Goal: Task Accomplishment & Management: Manage account settings

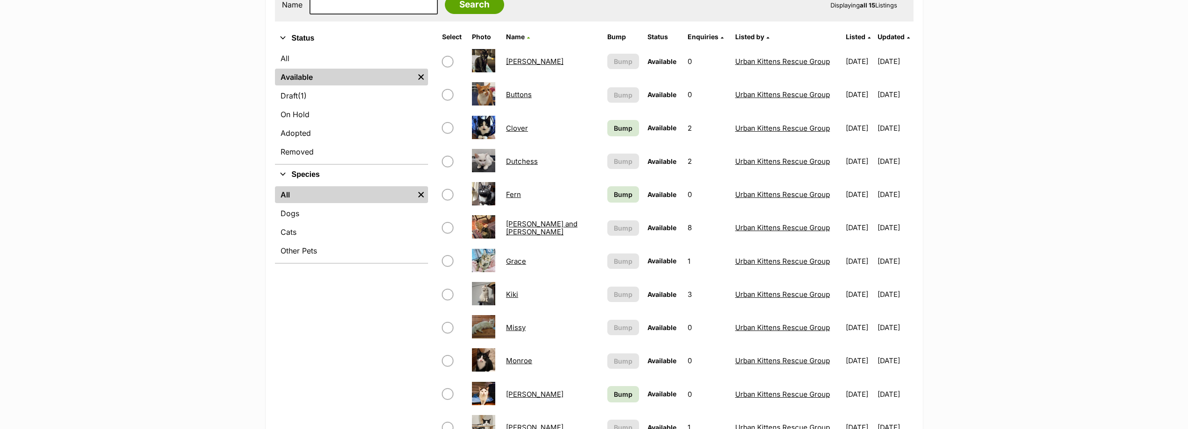
scroll to position [187, 0]
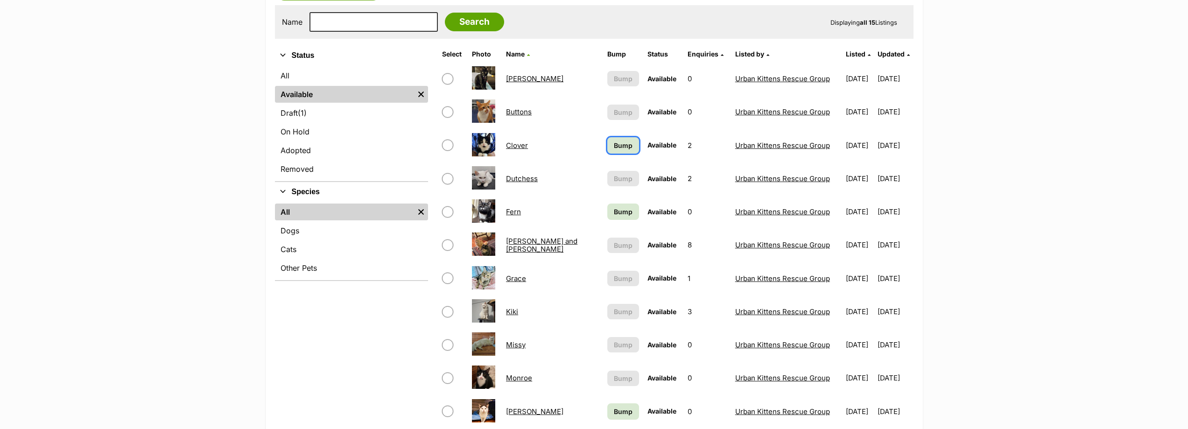
click at [614, 144] on span "Bump" at bounding box center [623, 146] width 19 height 10
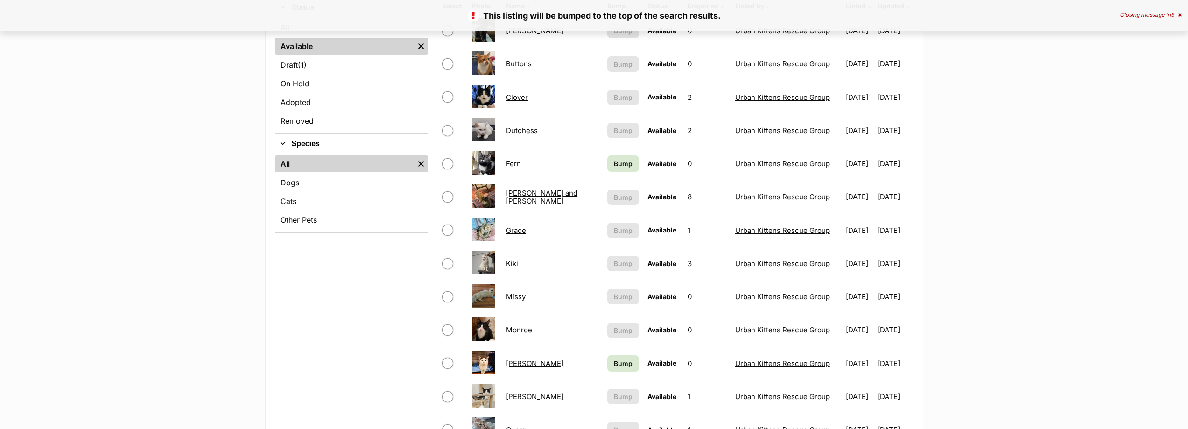
scroll to position [233, 0]
click at [614, 163] on span "Bump" at bounding box center [623, 165] width 19 height 10
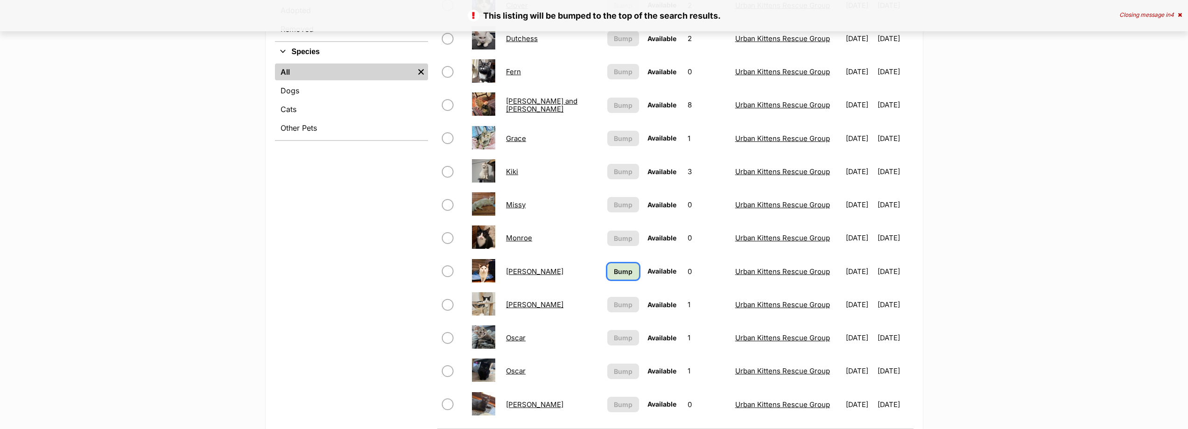
click at [614, 270] on span "Bump" at bounding box center [623, 272] width 19 height 10
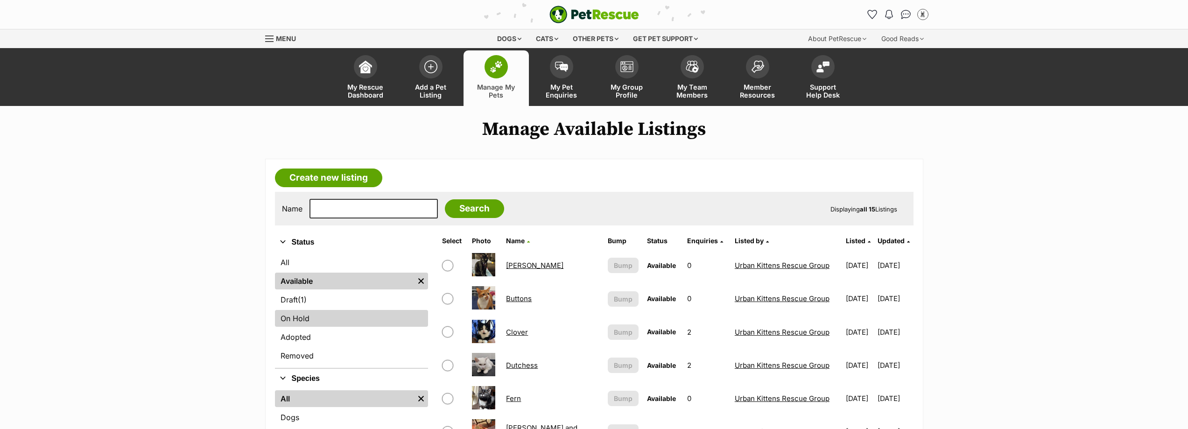
click at [324, 322] on link "On Hold" at bounding box center [351, 318] width 153 height 17
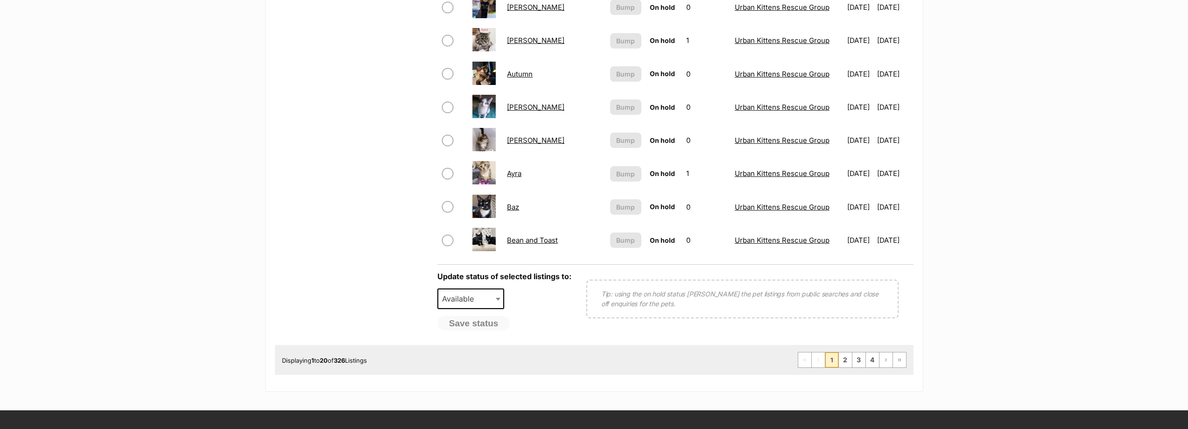
scroll to position [654, 0]
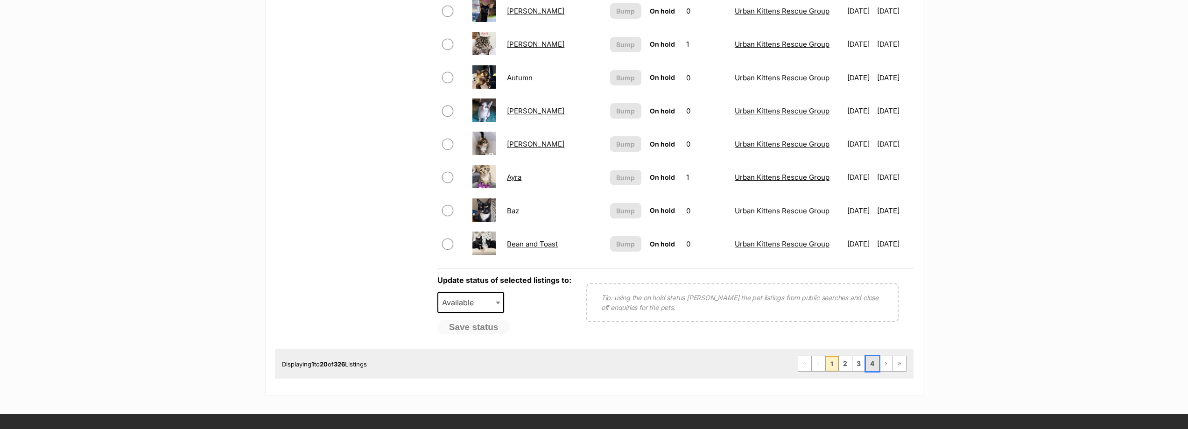
click at [872, 363] on link "4" at bounding box center [872, 363] width 13 height 15
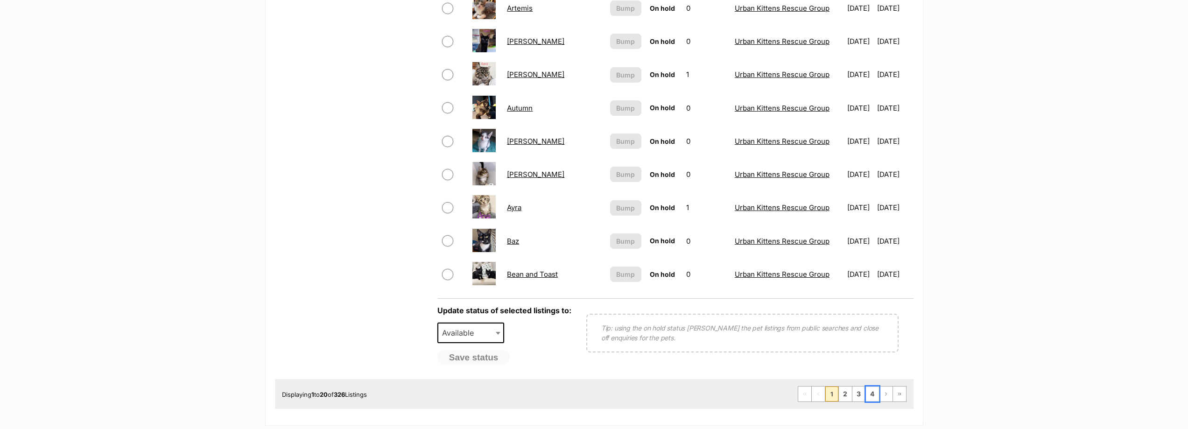
scroll to position [607, 0]
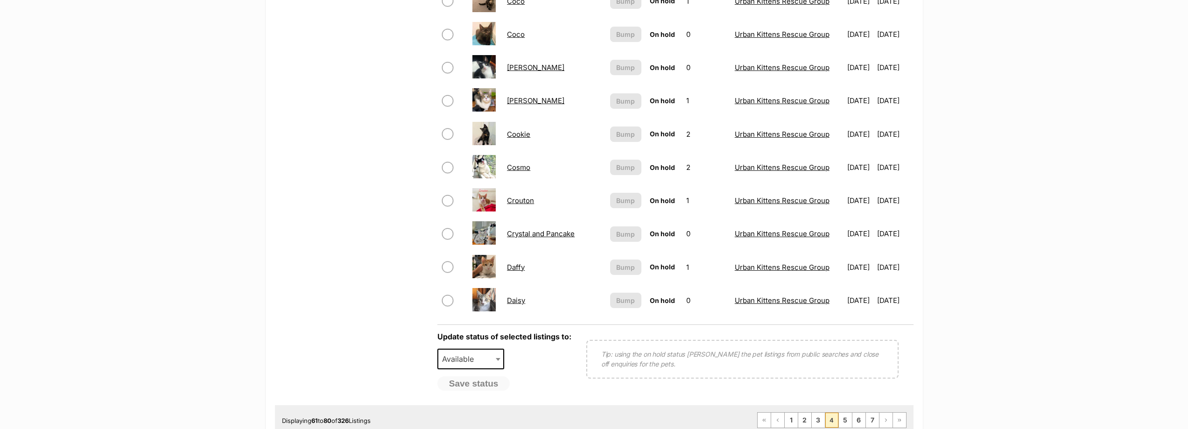
scroll to position [747, 0]
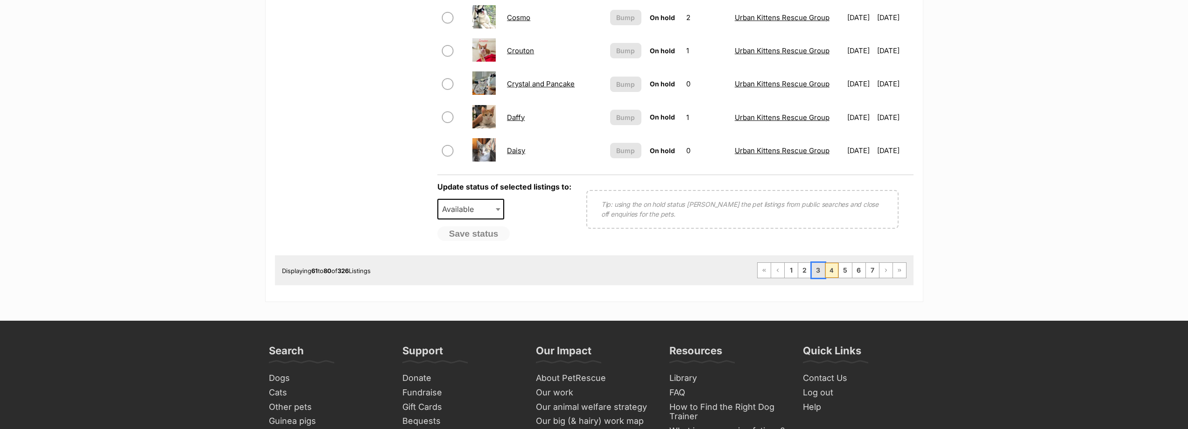
click at [819, 271] on link "3" at bounding box center [818, 270] width 13 height 15
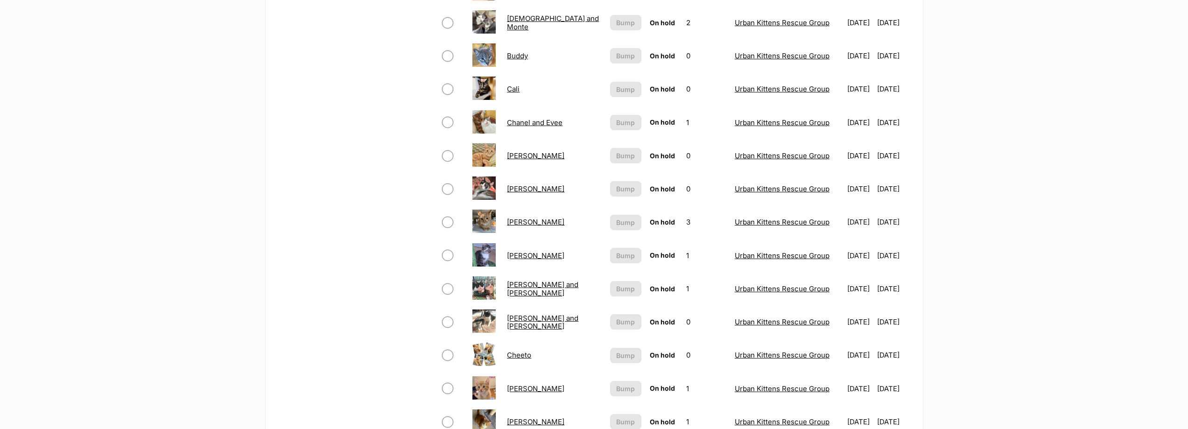
scroll to position [514, 0]
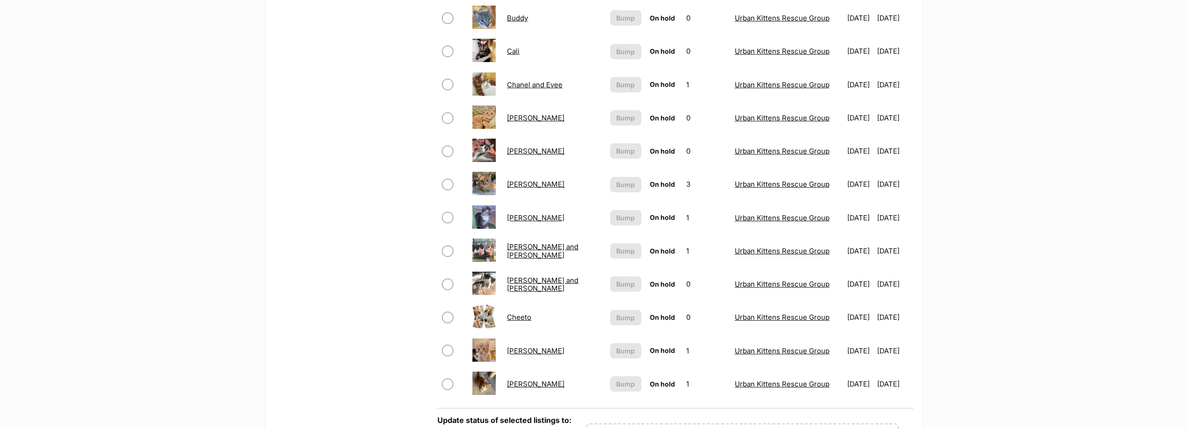
click at [525, 117] on link "[PERSON_NAME]" at bounding box center [535, 117] width 57 height 9
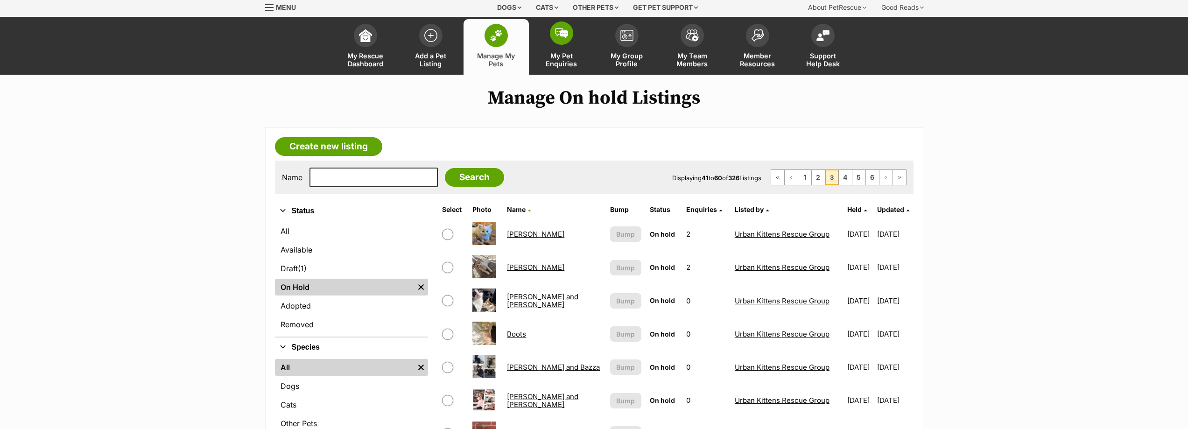
scroll to position [47, 0]
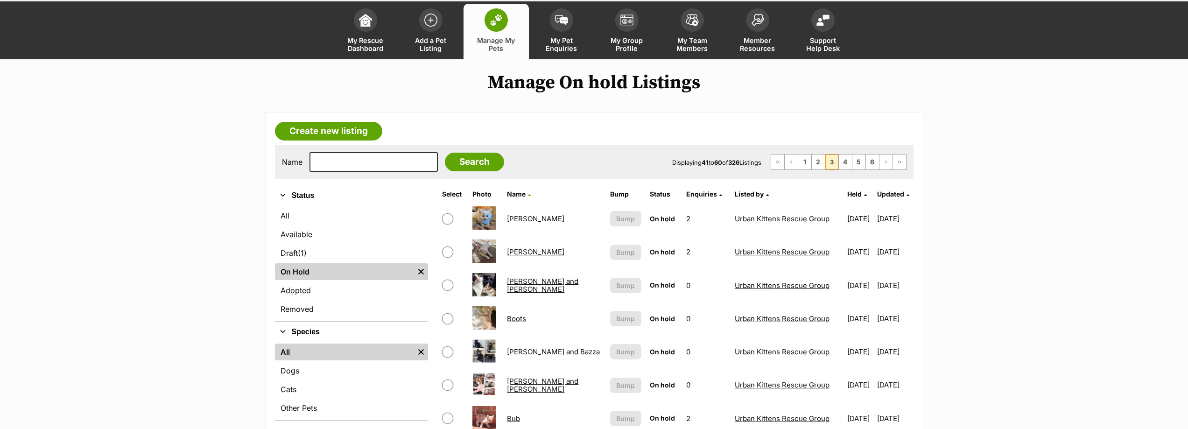
click at [502, 34] on link "Manage My Pets" at bounding box center [496, 32] width 65 height 56
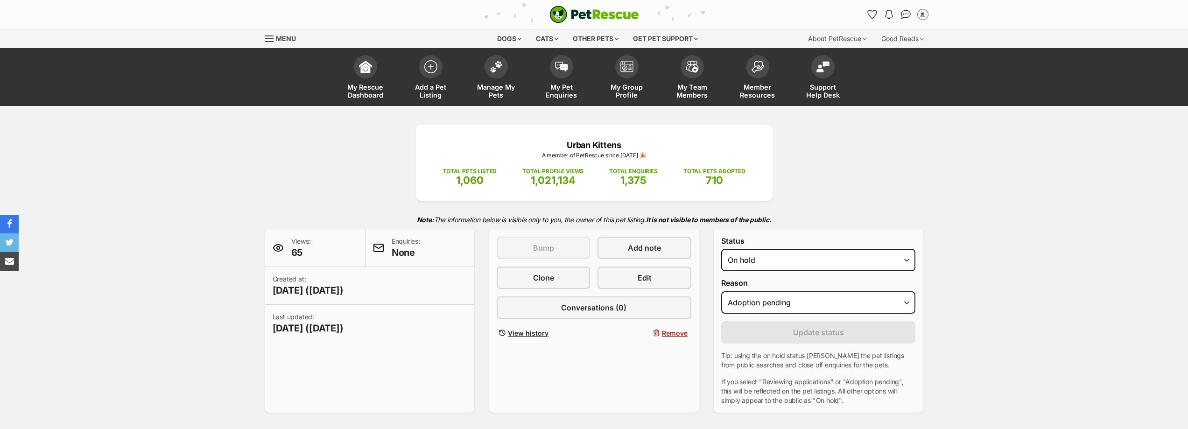
select select "adoption_pending"
